Goal: Task Accomplishment & Management: Use online tool/utility

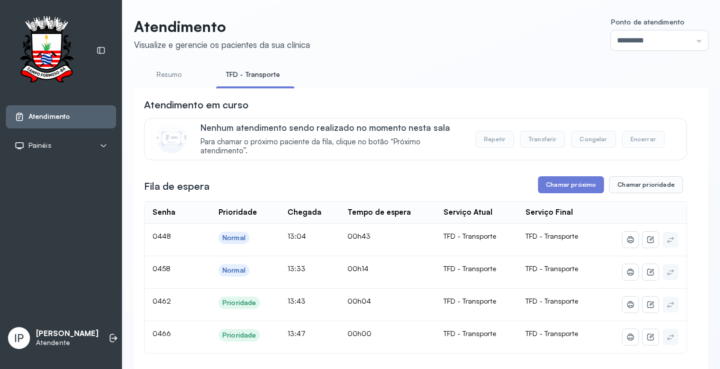
scroll to position [50, 0]
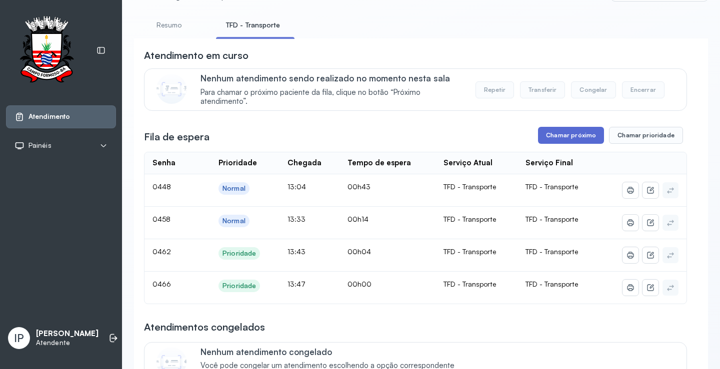
click at [543, 135] on button "Chamar próximo" at bounding box center [571, 135] width 66 height 17
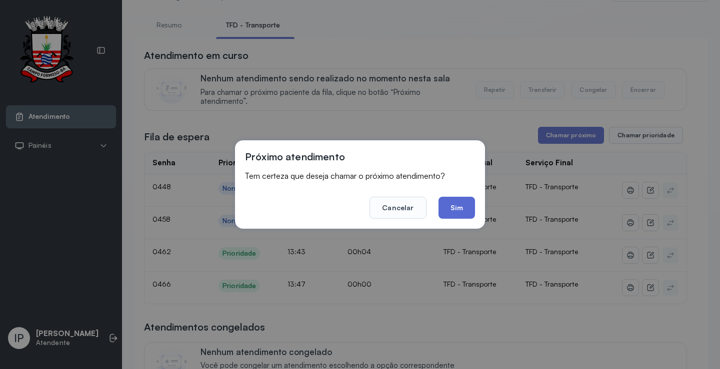
click at [458, 205] on button "Sim" at bounding box center [456, 208] width 36 height 22
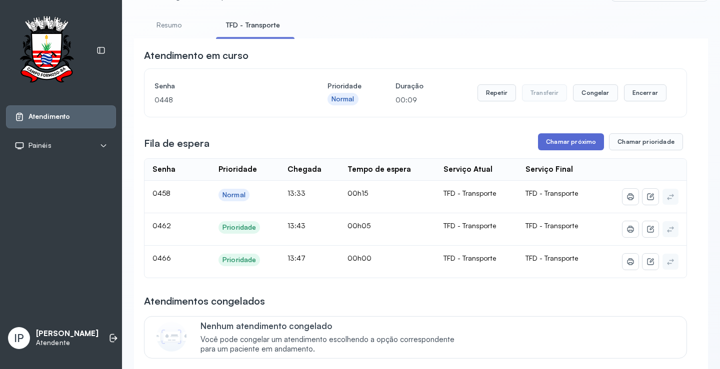
click at [590, 144] on button "Chamar próximo" at bounding box center [571, 141] width 66 height 17
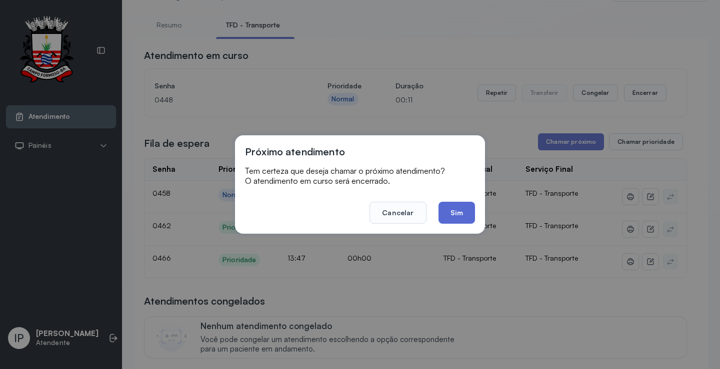
click at [455, 219] on button "Sim" at bounding box center [456, 213] width 36 height 22
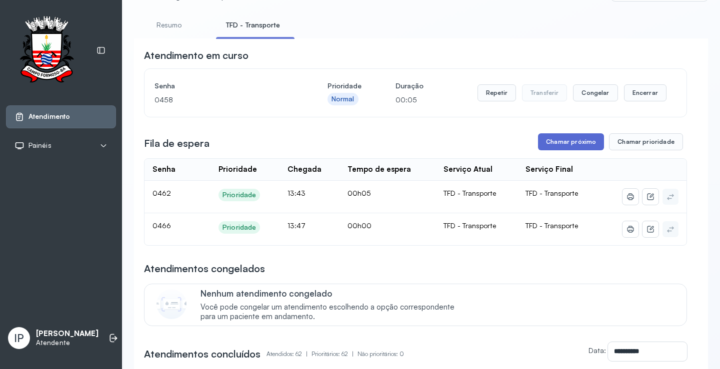
click at [551, 148] on button "Chamar próximo" at bounding box center [571, 141] width 66 height 17
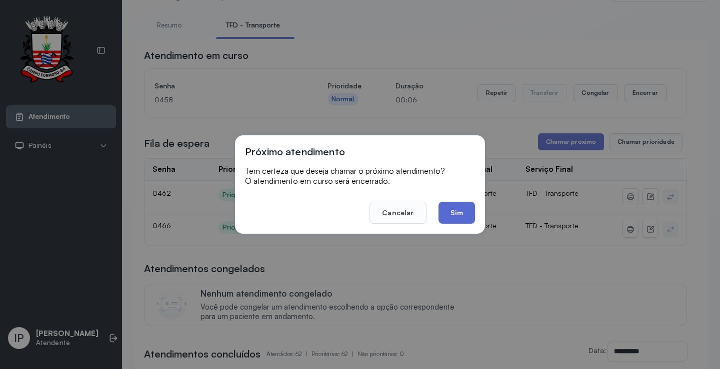
click at [454, 203] on button "Sim" at bounding box center [456, 213] width 36 height 22
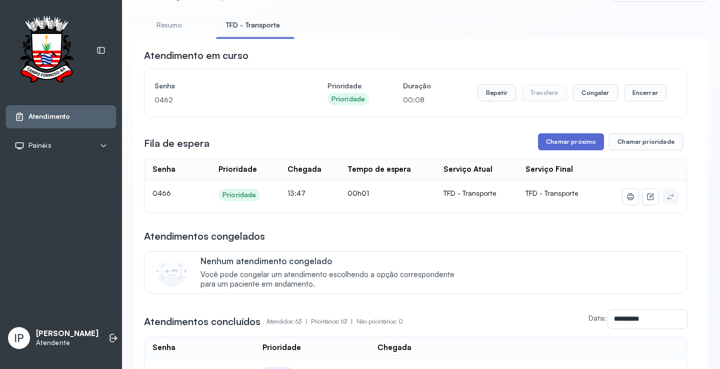
click at [585, 145] on button "Chamar próximo" at bounding box center [571, 141] width 66 height 17
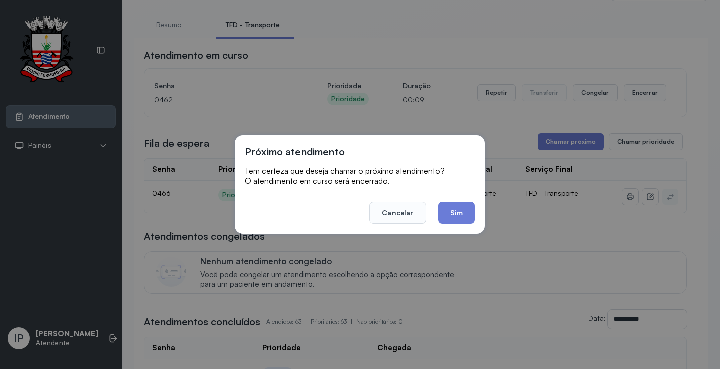
click at [439, 224] on div "Próximo atendimento Tem certeza que deseja chamar o próximo atendimento? O aten…" at bounding box center [360, 184] width 250 height 98
click at [443, 216] on button "Sim" at bounding box center [456, 213] width 36 height 22
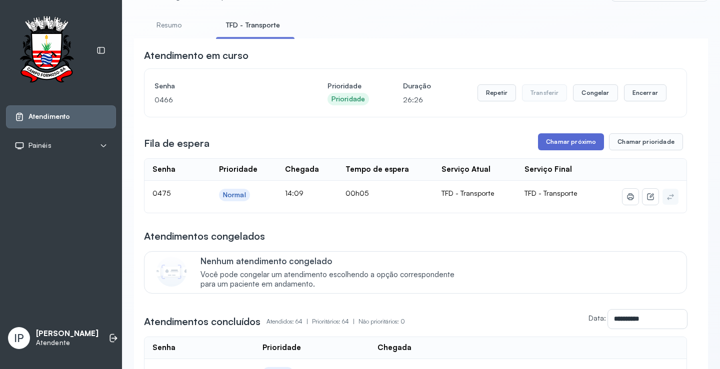
click at [565, 140] on button "Chamar próximo" at bounding box center [571, 141] width 66 height 17
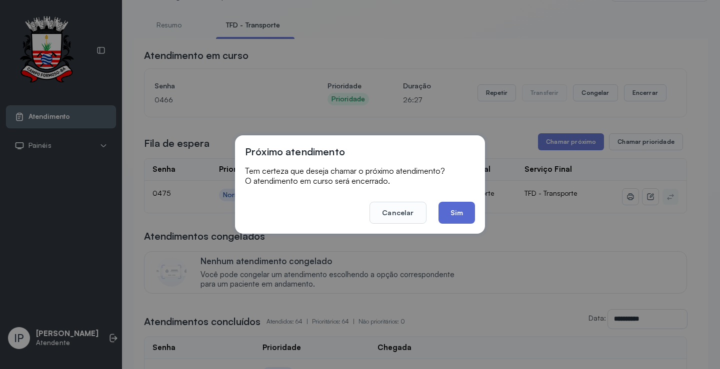
click at [440, 209] on button "Sim" at bounding box center [456, 213] width 36 height 22
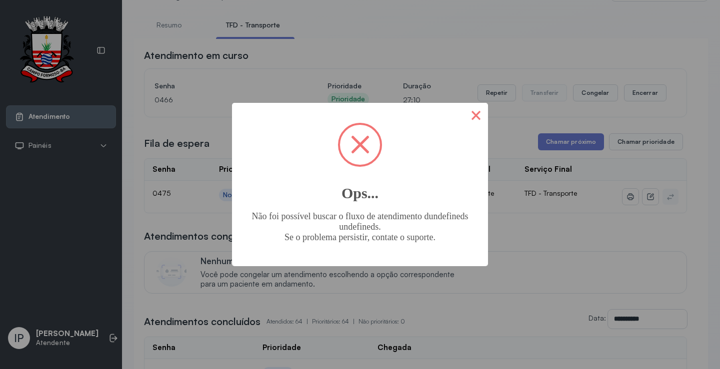
click at [474, 121] on button "×" at bounding box center [476, 115] width 24 height 24
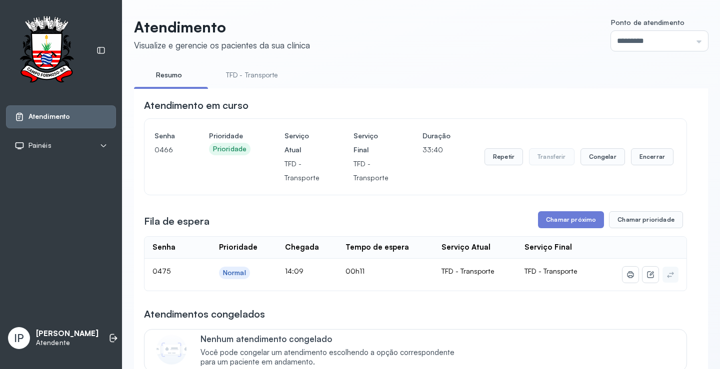
click at [240, 72] on link "TFD - Transporte" at bounding box center [252, 75] width 72 height 16
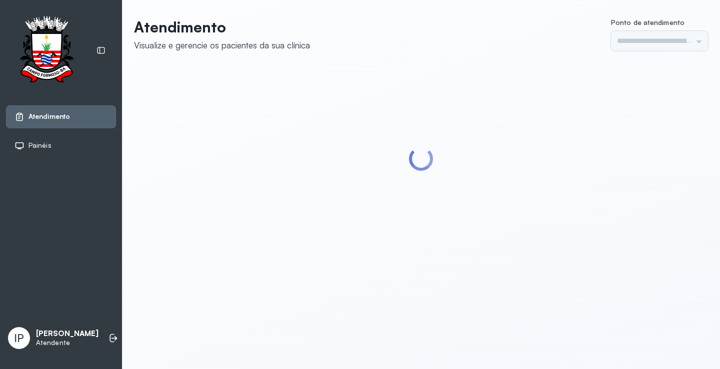
type input "*********"
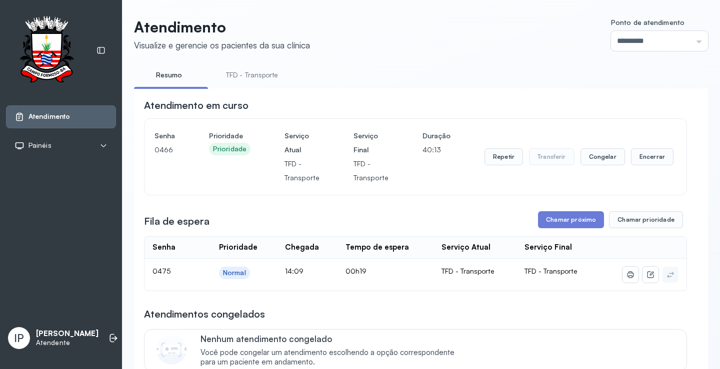
click at [249, 75] on link "TFD - Transporte" at bounding box center [252, 75] width 72 height 16
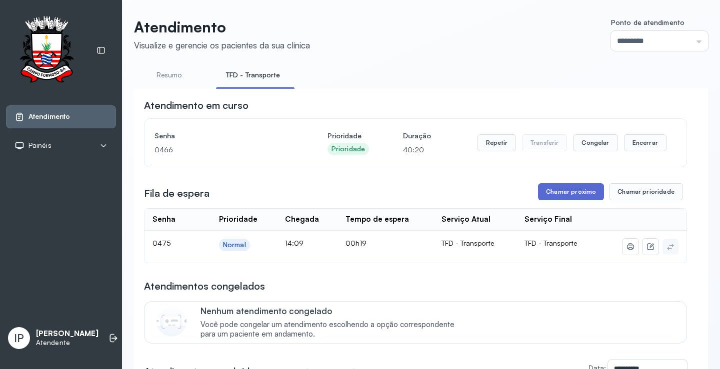
click at [544, 191] on button "Chamar próximo" at bounding box center [571, 191] width 66 height 17
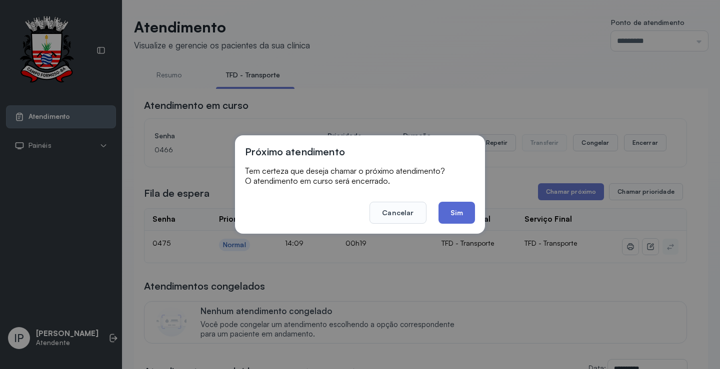
click at [454, 213] on button "Sim" at bounding box center [456, 213] width 36 height 22
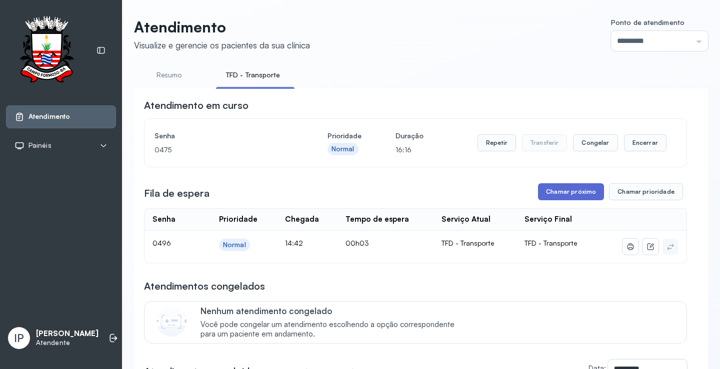
click at [570, 190] on button "Chamar próximo" at bounding box center [571, 191] width 66 height 17
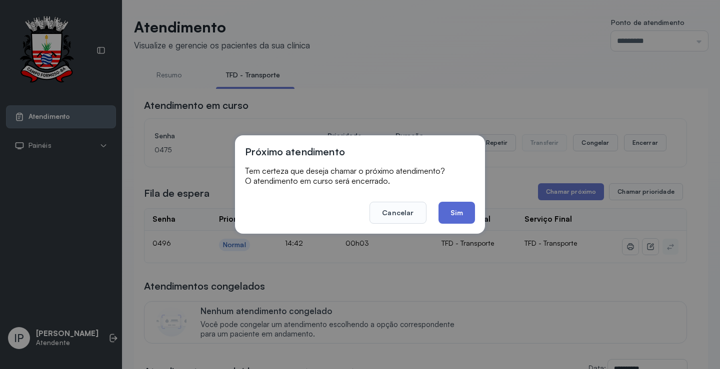
click at [470, 209] on button "Sim" at bounding box center [456, 213] width 36 height 22
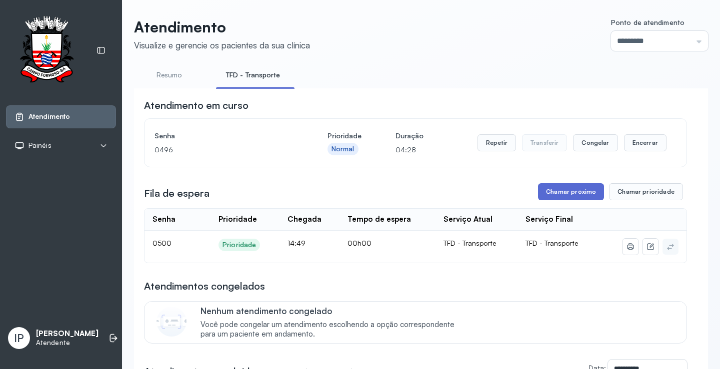
click at [558, 187] on button "Chamar próximo" at bounding box center [571, 191] width 66 height 17
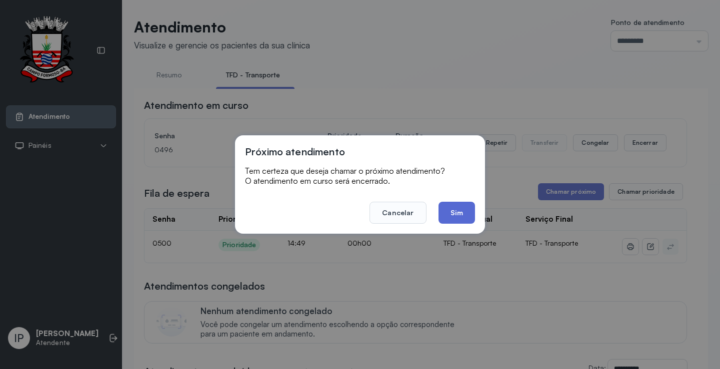
click at [457, 213] on button "Sim" at bounding box center [456, 213] width 36 height 22
